Goal: Information Seeking & Learning: Learn about a topic

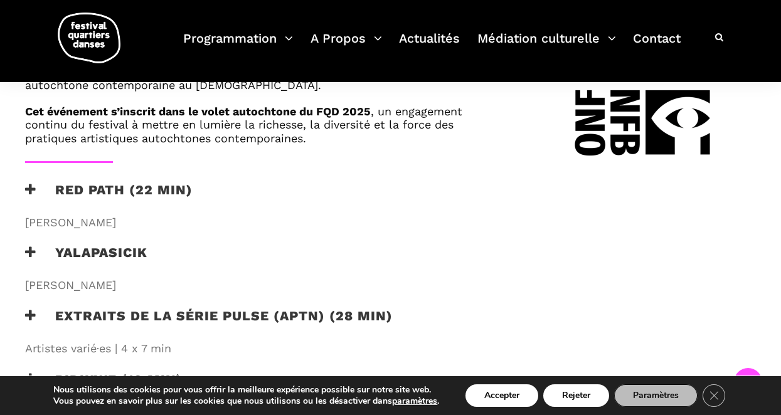
scroll to position [775, 0]
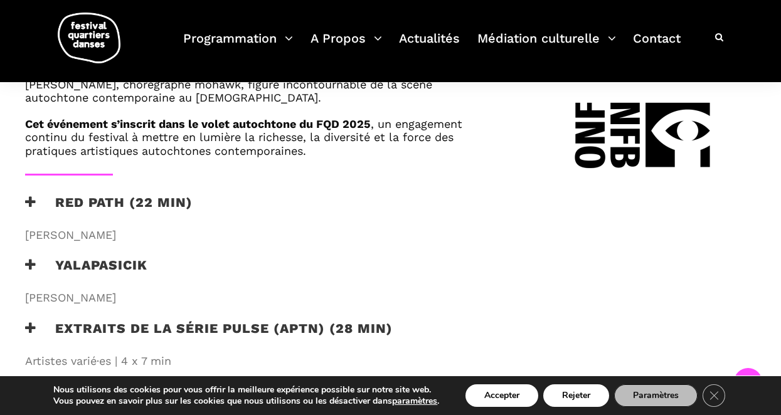
click at [144, 203] on h3 "RED PATH (22 min)" at bounding box center [108, 209] width 167 height 31
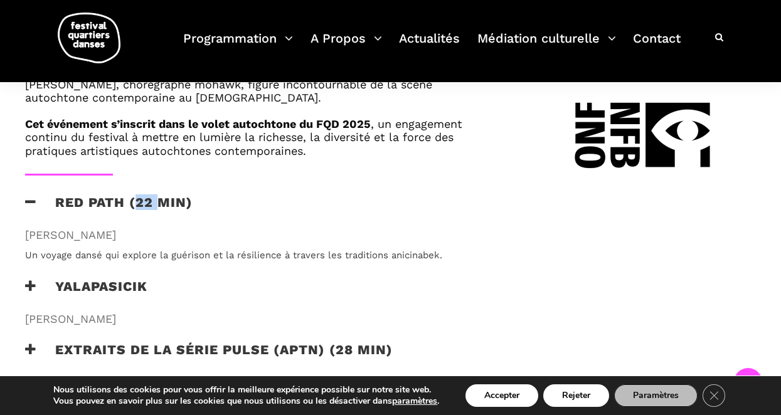
click at [144, 203] on h3 "RED PATH (22 min)" at bounding box center [108, 209] width 167 height 31
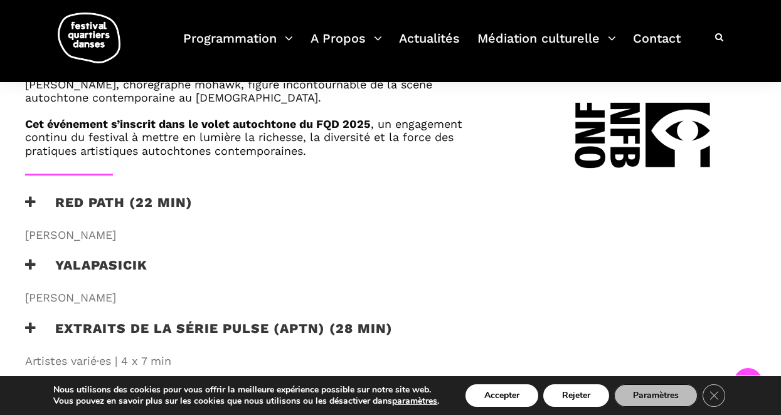
click at [780, 185] on div "Au programme Dans le cadre de sa 23ᵉ édition, le Festival Quartiers Danses prés…" at bounding box center [390, 298] width 781 height 1322
drag, startPoint x: 780, startPoint y: 185, endPoint x: 775, endPoint y: 151, distance: 34.3
click at [775, 151] on div "Au programme Dans le cadre de sa 23ᵉ édition, le Festival Quartiers Danses prés…" at bounding box center [390, 298] width 781 height 1322
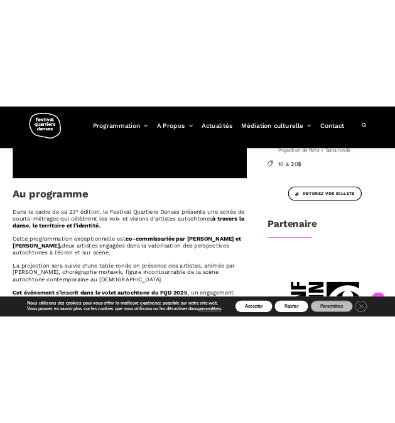
scroll to position [363, 0]
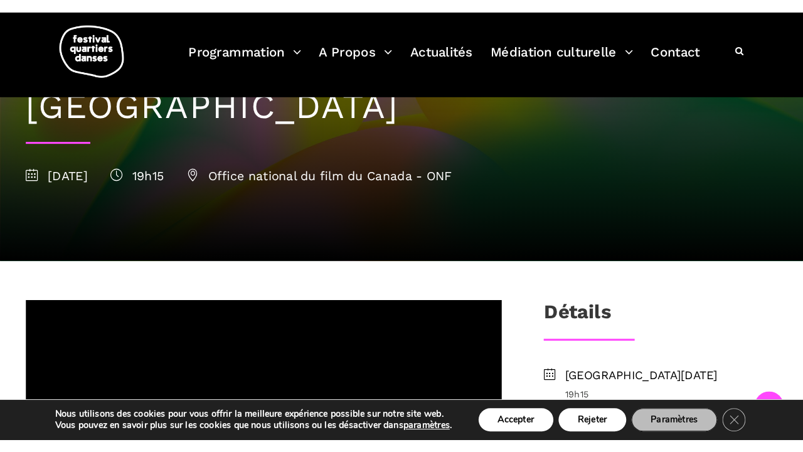
scroll to position [378, 0]
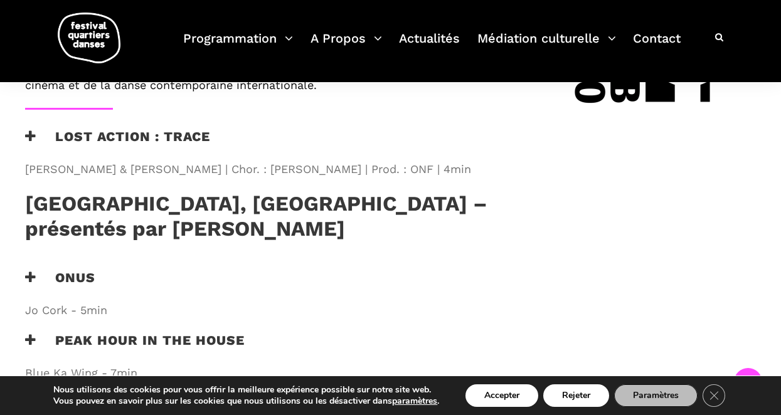
scroll to position [980, 0]
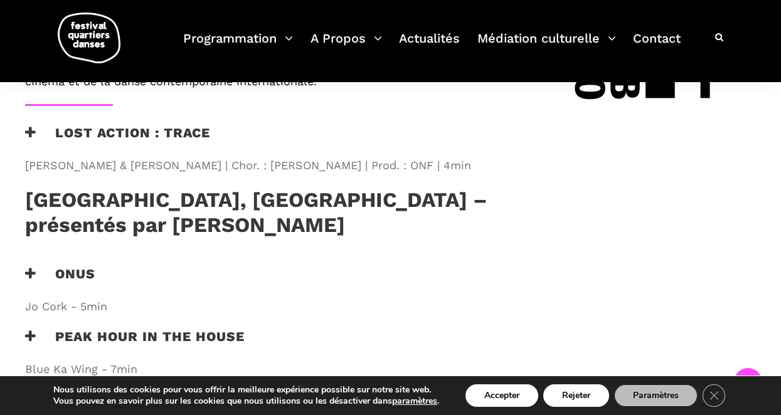
click at [77, 266] on h3 "Onus" at bounding box center [60, 281] width 70 height 31
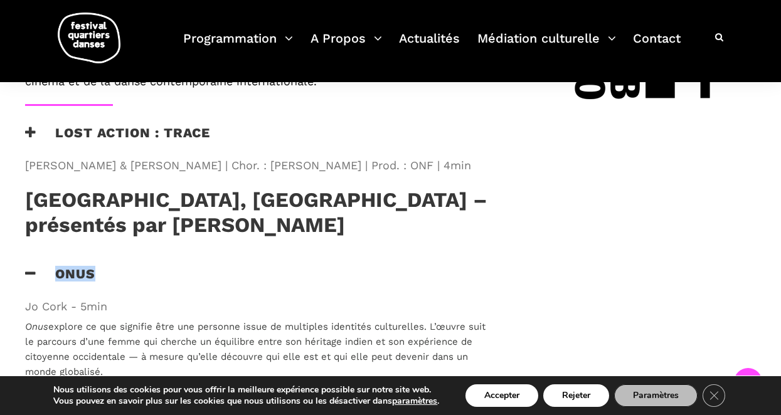
click at [77, 266] on h3 "Onus" at bounding box center [60, 281] width 70 height 31
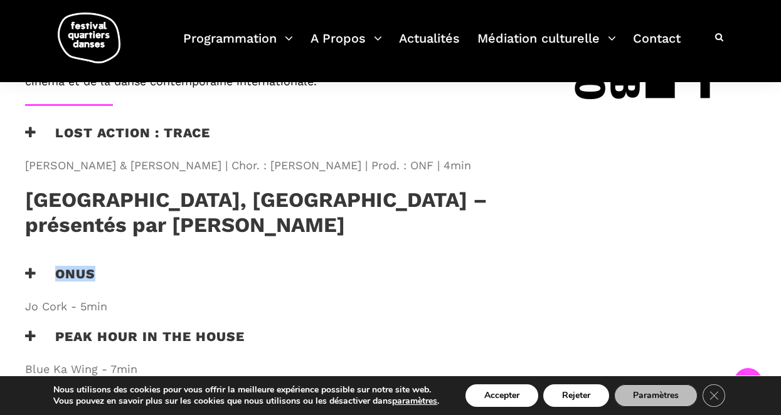
click at [77, 266] on h3 "Onus" at bounding box center [60, 281] width 70 height 31
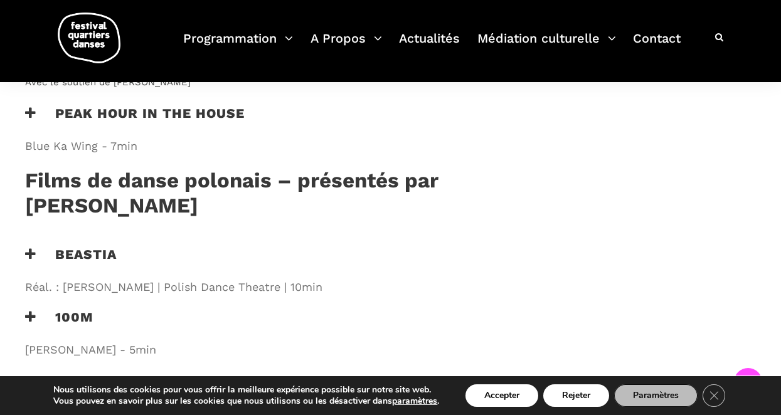
scroll to position [1988, 0]
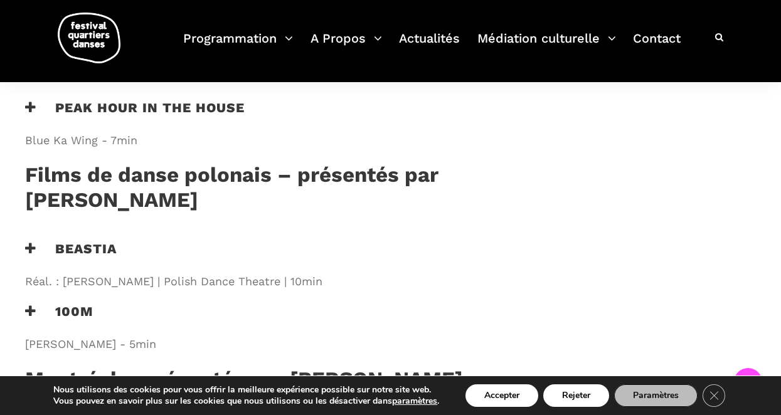
click at [353, 367] on h3 "Montréal – présentés par [PERSON_NAME]" at bounding box center [244, 382] width 438 height 31
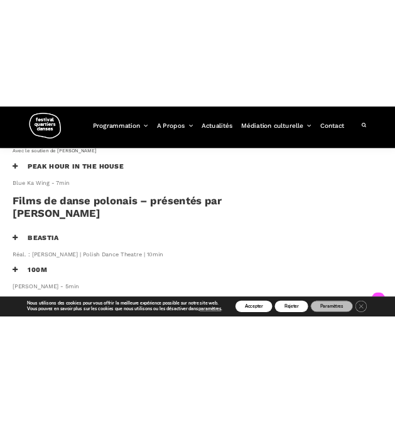
scroll to position [1748, 0]
